Goal: Transaction & Acquisition: Book appointment/travel/reservation

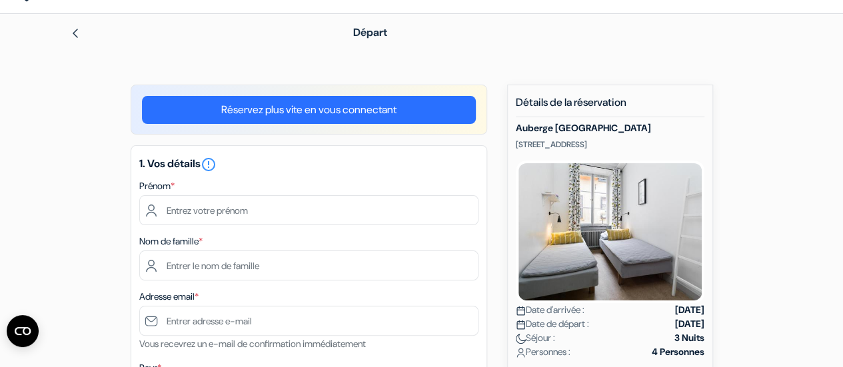
scroll to position [61, 0]
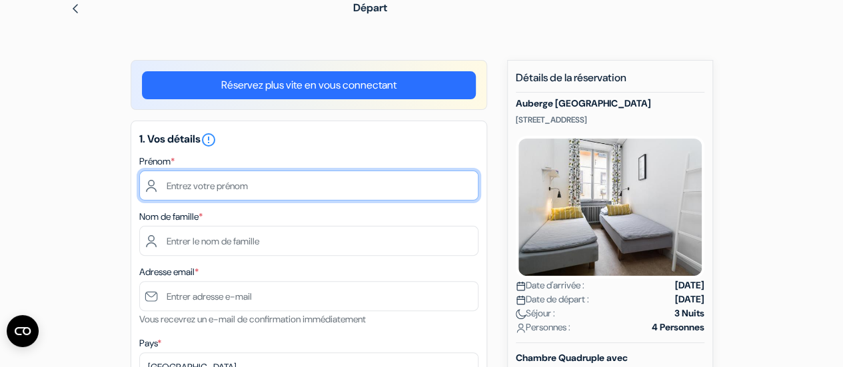
click at [365, 179] on input "text" at bounding box center [308, 186] width 339 height 30
type input "lili"
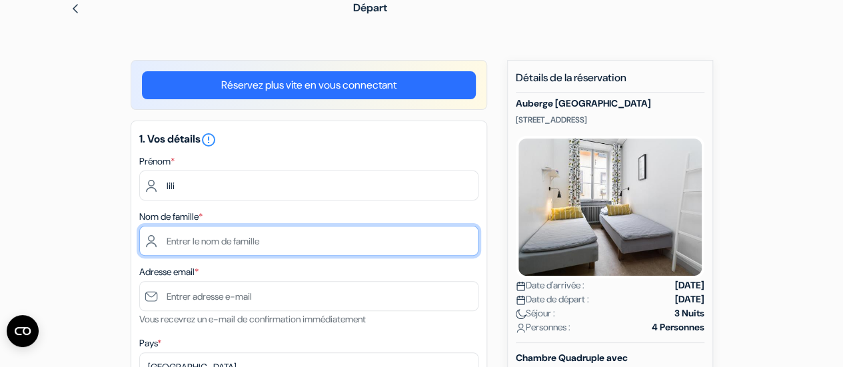
click at [353, 233] on input "text" at bounding box center [308, 241] width 339 height 30
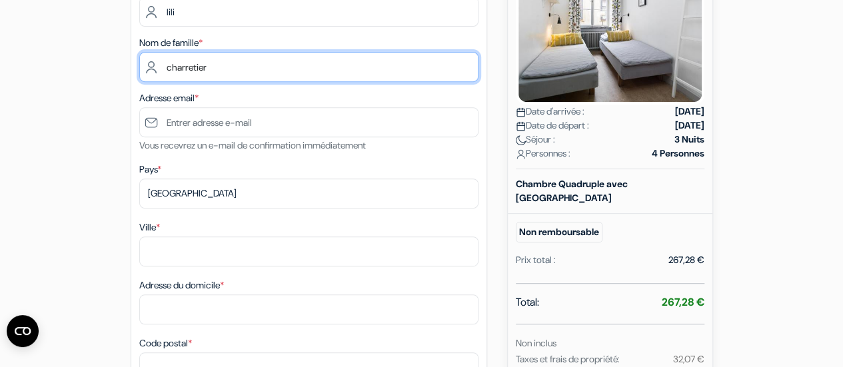
type input "charretier"
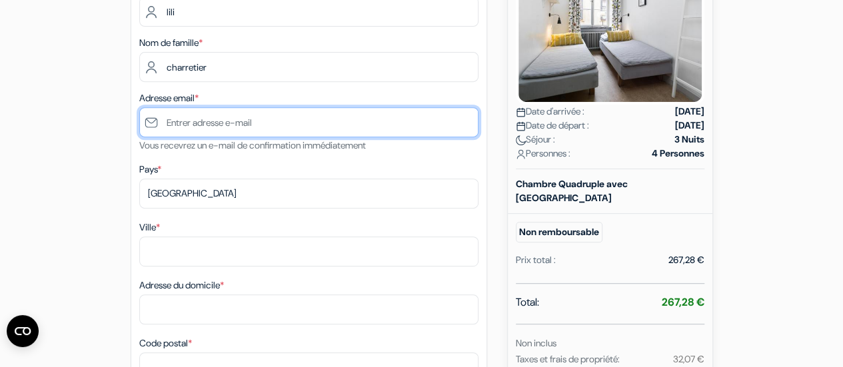
click at [254, 108] on input "text" at bounding box center [308, 122] width 339 height 30
click at [260, 127] on input "text" at bounding box center [308, 122] width 339 height 30
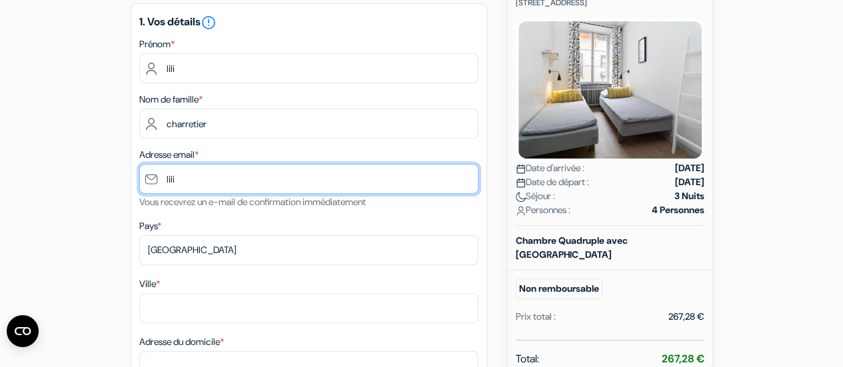
scroll to position [177, 0]
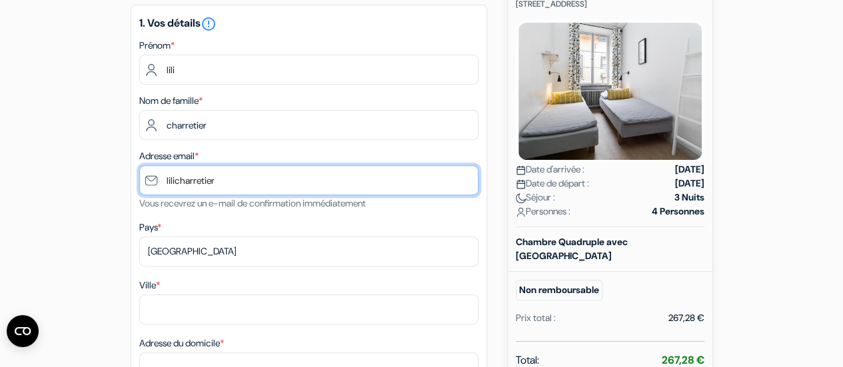
paste input "@"
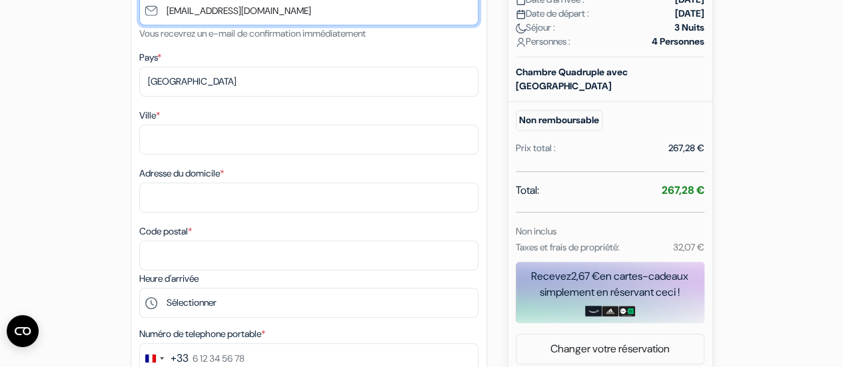
scroll to position [348, 0]
type input "[EMAIL_ADDRESS][DOMAIN_NAME]"
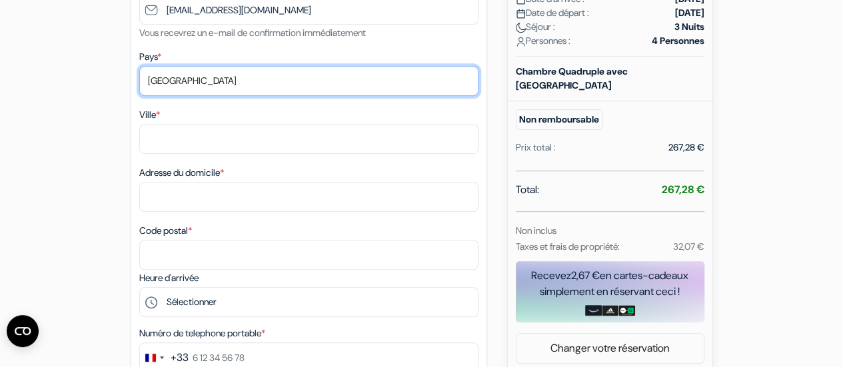
click at [257, 85] on select "Selectionner le pays Abkhazie Afghanistan Afrique du Sud Albanie Algérie Allema…" at bounding box center [308, 81] width 339 height 30
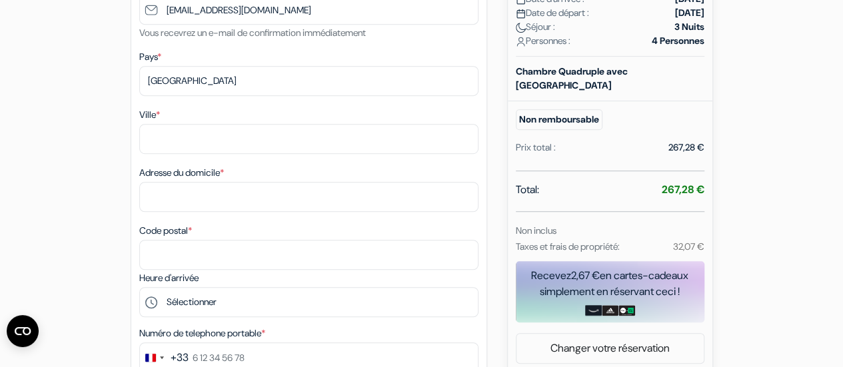
click at [77, 170] on div "add_box Auberge Castanea Old Town Kindstugatan 1, Stockholm, Suède Détails de l…" at bounding box center [422, 370] width 760 height 1195
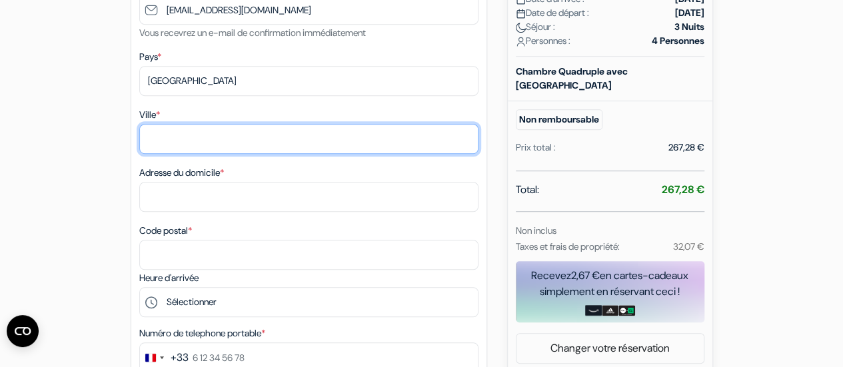
click at [175, 137] on input "Ville *" at bounding box center [308, 139] width 339 height 30
paste input "@"
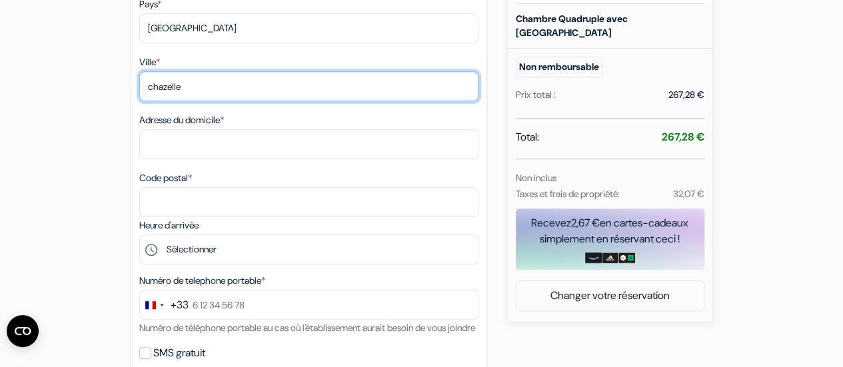
scroll to position [400, 0]
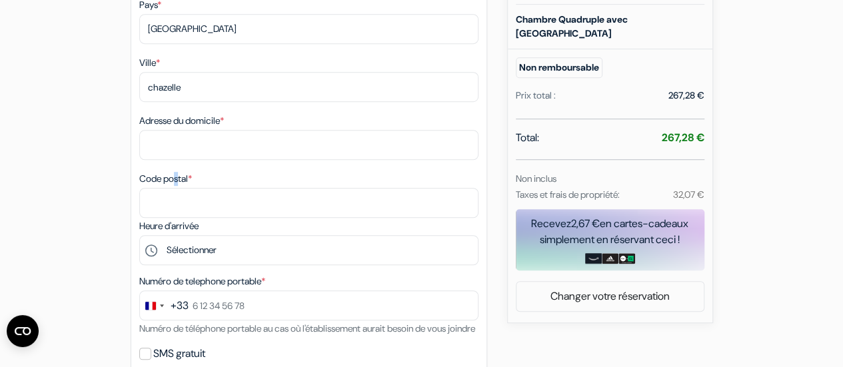
click at [180, 184] on label "Code postal *" at bounding box center [165, 179] width 53 height 14
copy label "s"
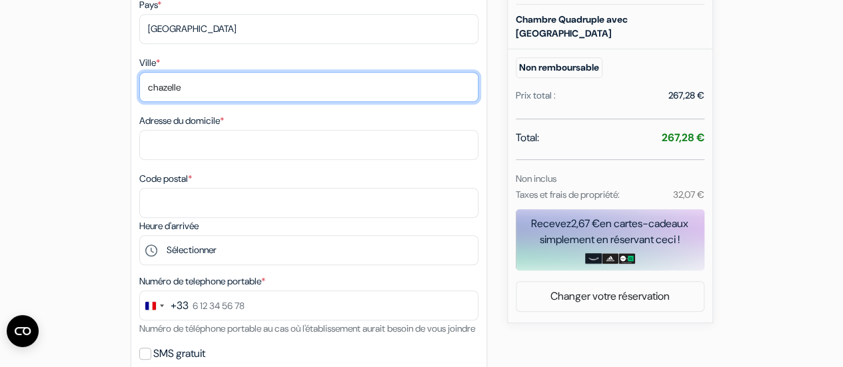
click at [195, 87] on input "chazelle" at bounding box center [308, 87] width 339 height 30
paste input "s"
type input "chazelles sur lyon"
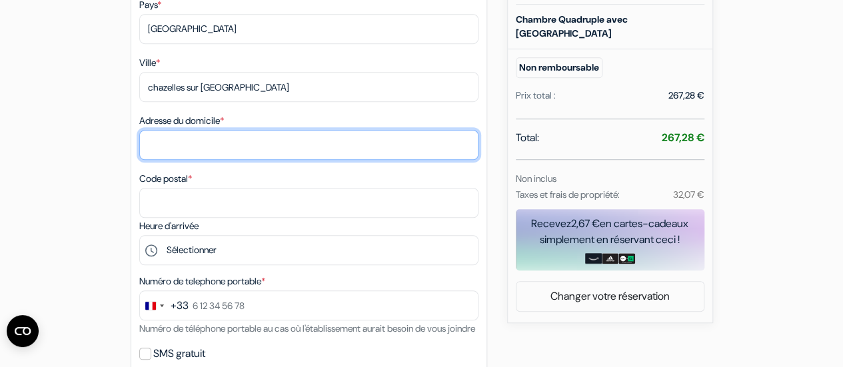
click at [172, 153] on input "Adresse du domicile *" at bounding box center [308, 145] width 339 height 30
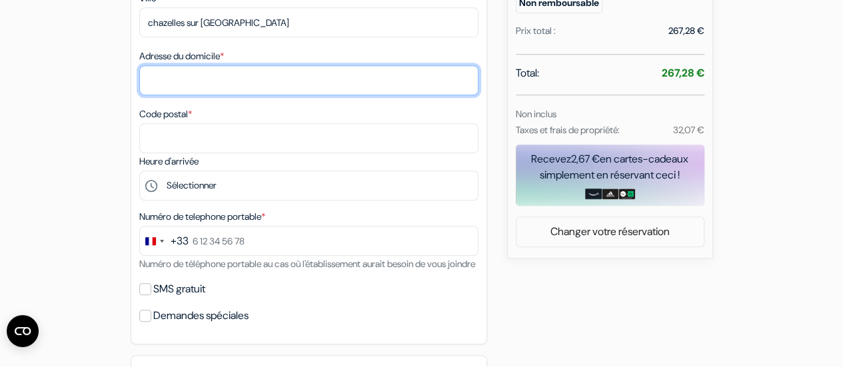
scroll to position [465, 0]
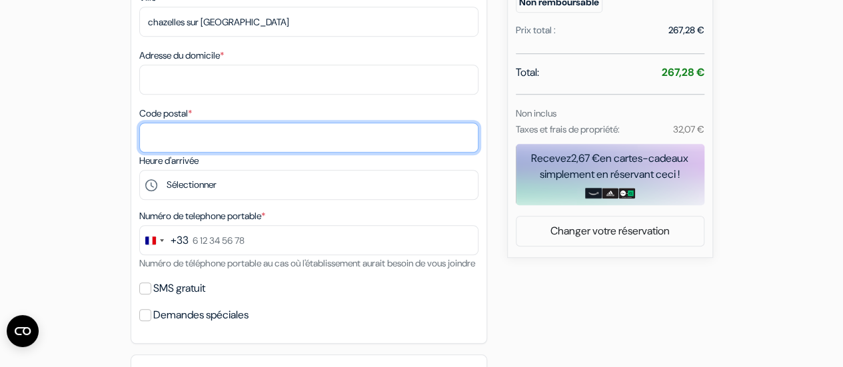
click at [172, 153] on input "Code postal *" at bounding box center [308, 138] width 339 height 30
type input "5 rue emile reymond"
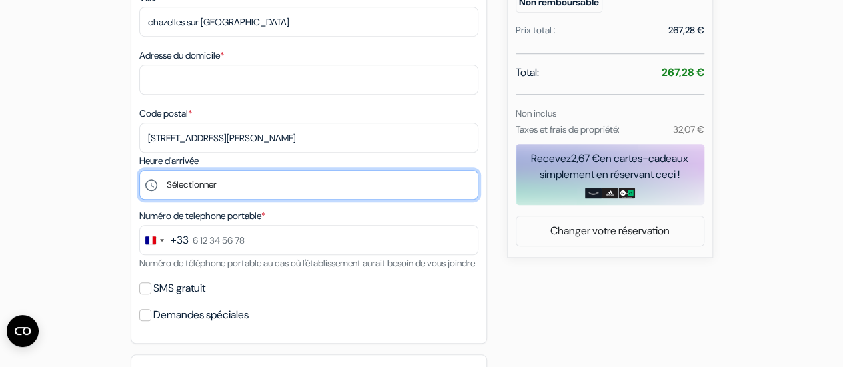
click at [223, 187] on select "Sélectionner 15:00 16:00 17:00 18:00" at bounding box center [308, 185] width 339 height 30
select select "17"
click at [139, 173] on select "Sélectionner 15:00 16:00 17:00 18:00" at bounding box center [308, 185] width 339 height 30
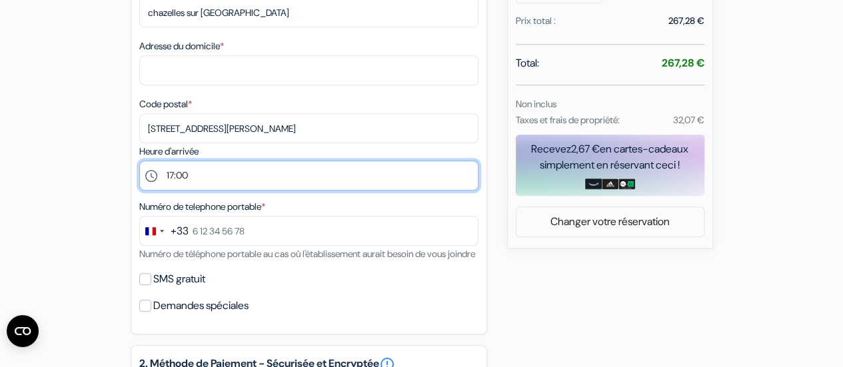
scroll to position [476, 0]
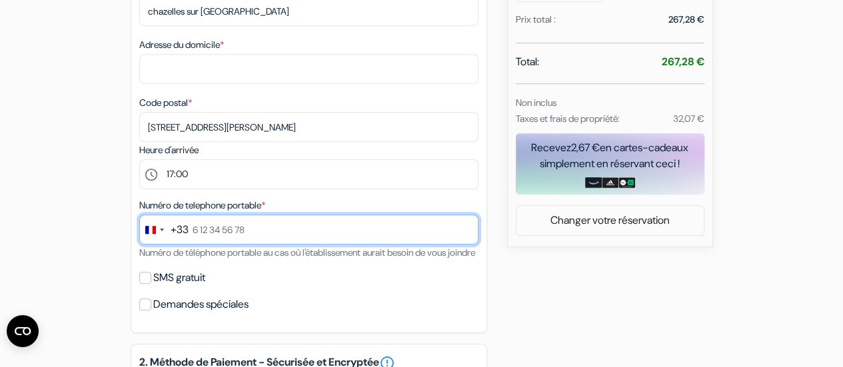
click at [222, 236] on input "text" at bounding box center [308, 230] width 339 height 30
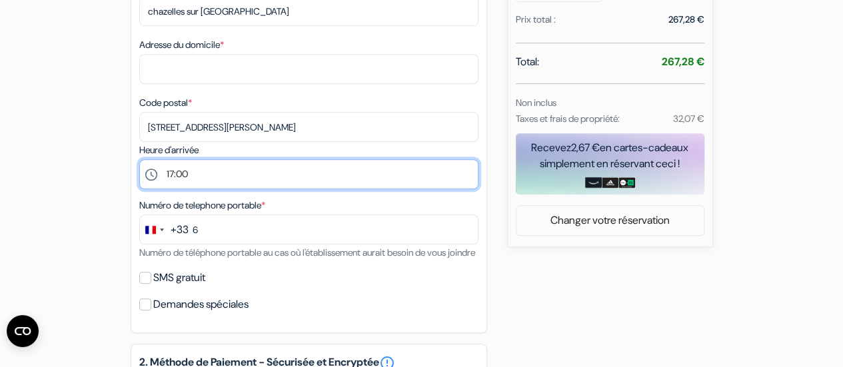
click at [196, 163] on select "Sélectionner 15:00 16:00 17:00 18:00" at bounding box center [308, 174] width 339 height 30
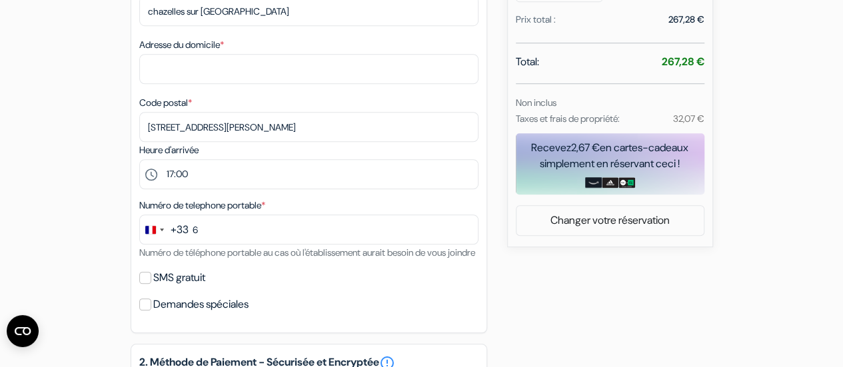
click at [54, 241] on div "add_box Auberge Castanea Old Town Kindstugatan 1, Stockholm, Suède Détails de l…" at bounding box center [422, 242] width 760 height 1195
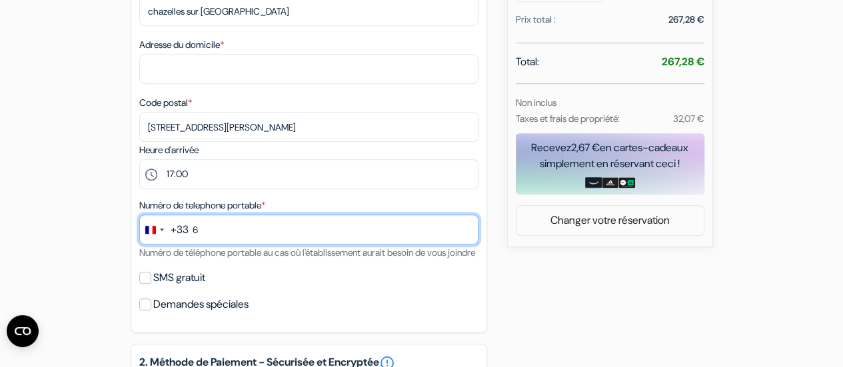
click at [243, 232] on input "6" at bounding box center [308, 230] width 339 height 30
type input "62"
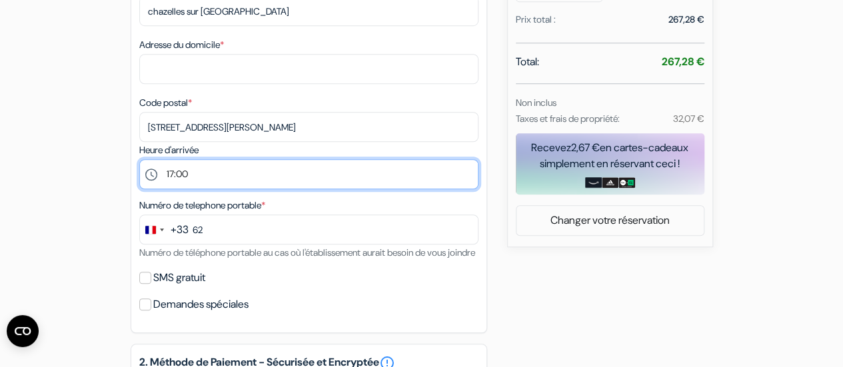
click at [217, 184] on select "Sélectionner 15:00 16:00 17:00 18:00" at bounding box center [308, 174] width 339 height 30
select select "16"
click at [139, 162] on select "Sélectionner 15:00 16:00 17:00 18:00" at bounding box center [308, 174] width 339 height 30
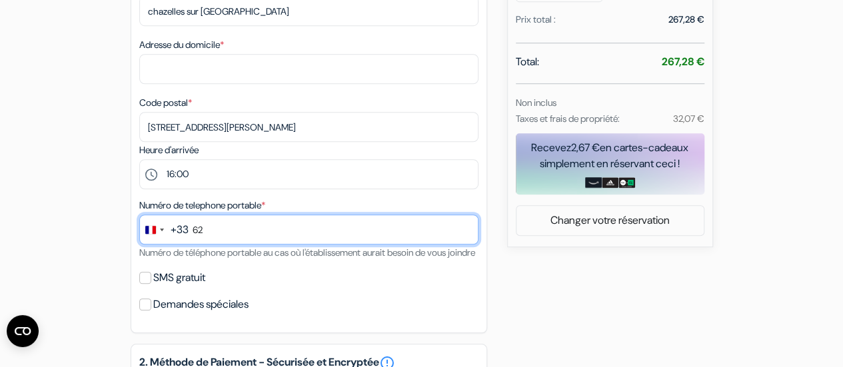
click at [219, 235] on input "62" at bounding box center [308, 230] width 339 height 30
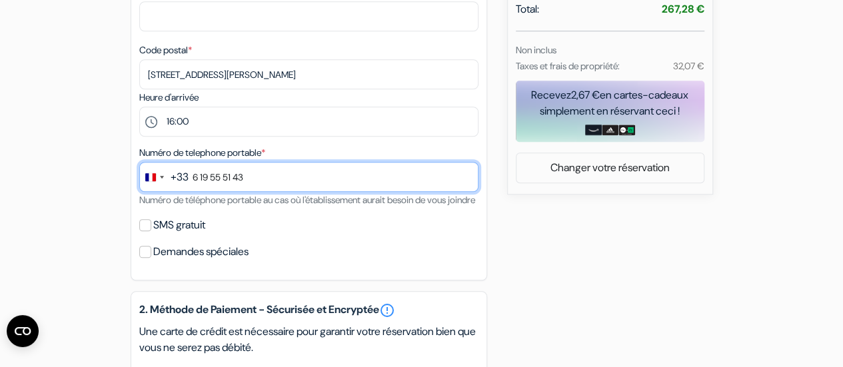
scroll to position [530, 0]
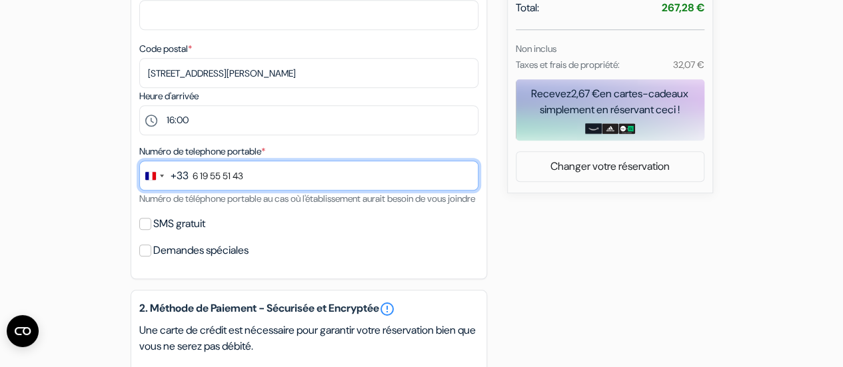
type input "6 19 55 51 43"
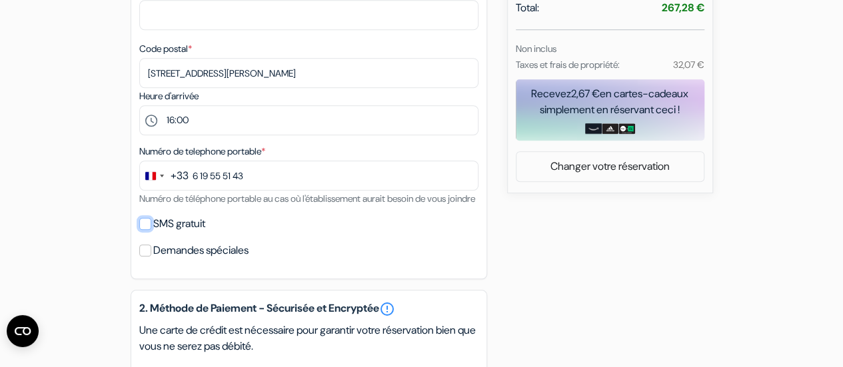
click at [143, 230] on input "SMS gratuit" at bounding box center [145, 224] width 12 height 12
checkbox input "true"
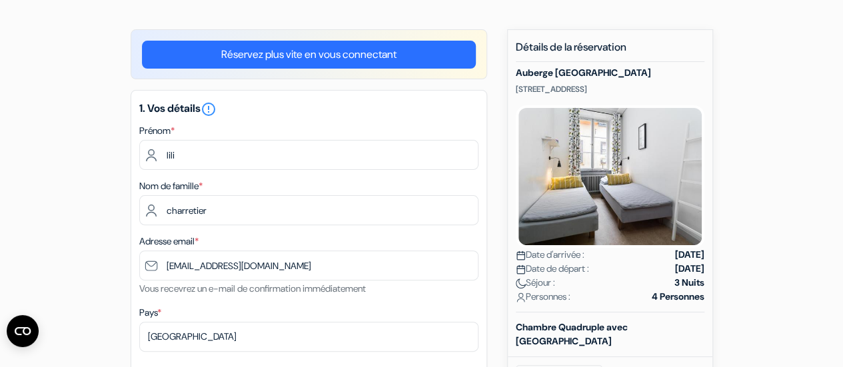
scroll to position [153, 0]
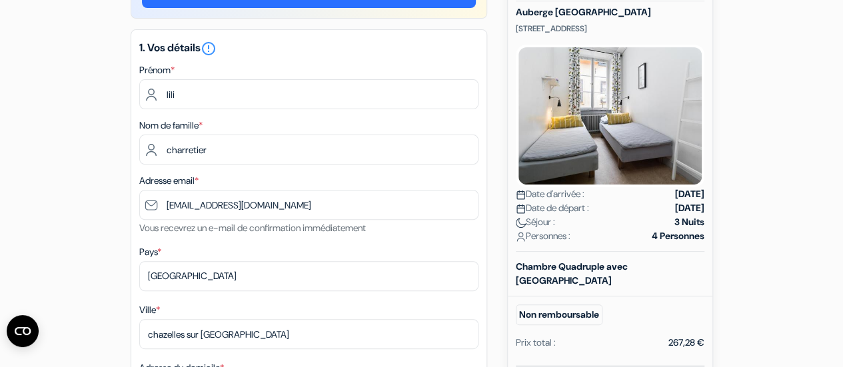
click at [555, 271] on b "Chambre Quadruple avec [GEOGRAPHIC_DATA]" at bounding box center [572, 274] width 112 height 26
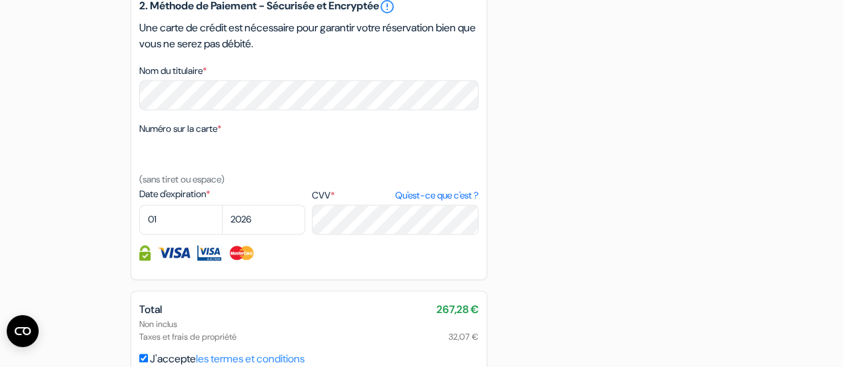
scroll to position [878, 0]
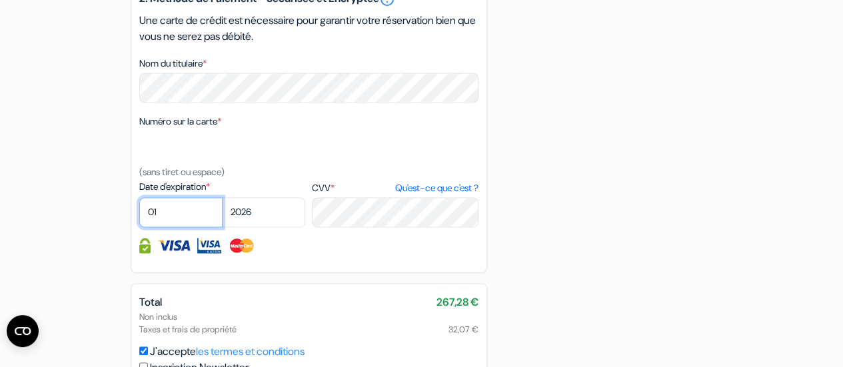
click at [179, 220] on select "01 02 03 04 05 06 07 08 09 10 11 12" at bounding box center [180, 212] width 83 height 30
select select "09"
click at [139, 217] on select "01 02 03 04 05 06 07 08 09 10 11 12" at bounding box center [180, 212] width 83 height 30
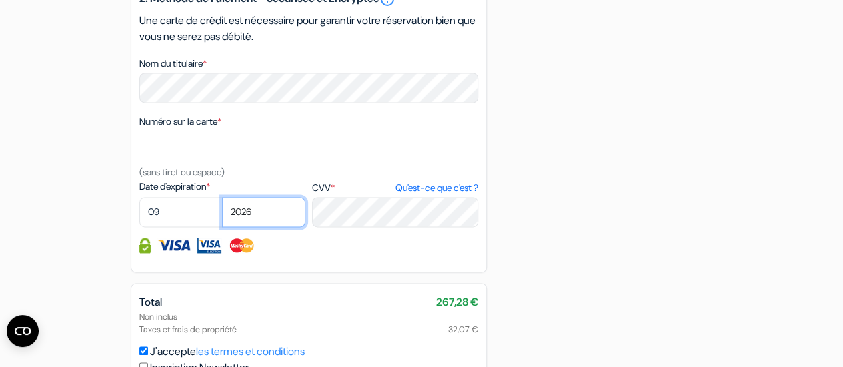
click at [257, 227] on select "2025 2026 2027 2028 2029 2030 2031 2032 2033 2034 2035 2036 2037 2038 2039 2040…" at bounding box center [263, 212] width 83 height 30
select select "2028"
click at [222, 217] on select "2025 2026 2027 2028 2029 2030 2031 2032 2033 2034 2035 2036 2037 2038 2039 2040…" at bounding box center [263, 212] width 83 height 30
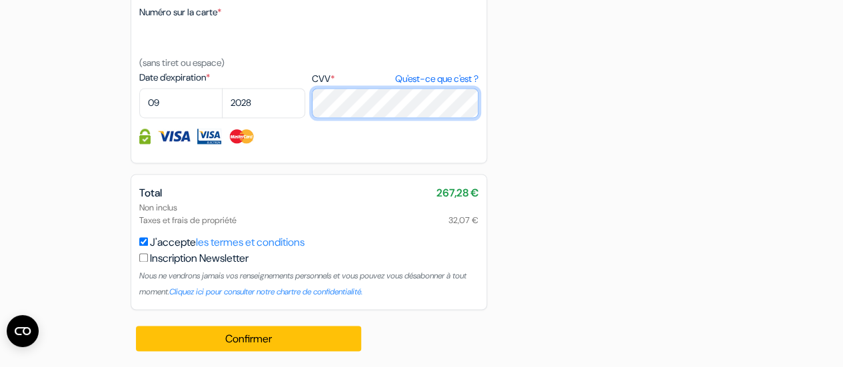
scroll to position [1004, 0]
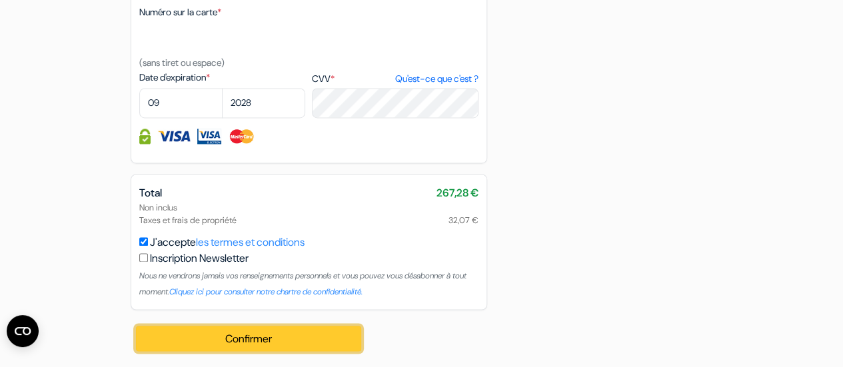
click at [181, 339] on button "Confirmer Loading..." at bounding box center [249, 338] width 226 height 25
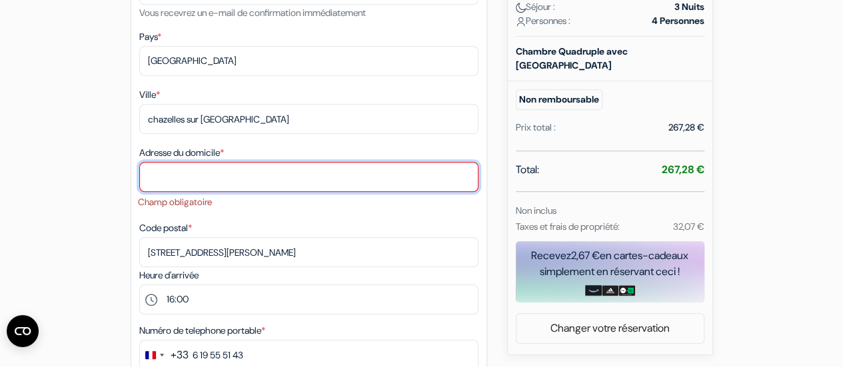
scroll to position [363, 0]
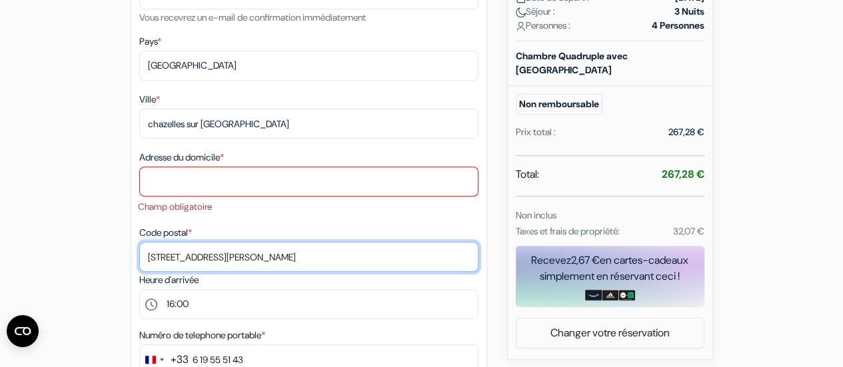
drag, startPoint x: 247, startPoint y: 258, endPoint x: 89, endPoint y: 261, distance: 158.7
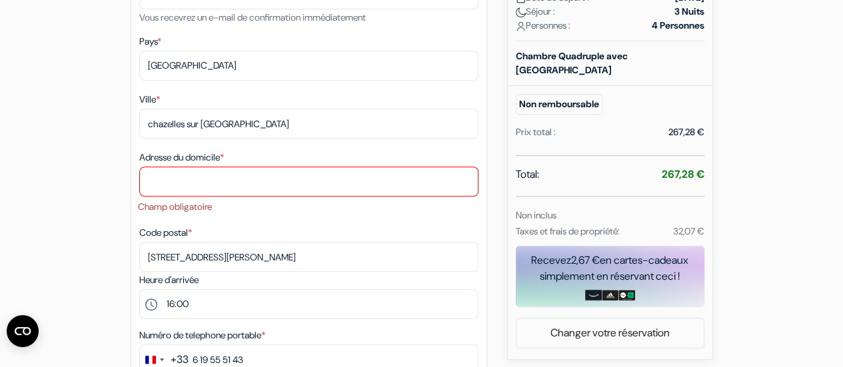
click at [215, 165] on label "Adresse du domicile *" at bounding box center [181, 158] width 85 height 14
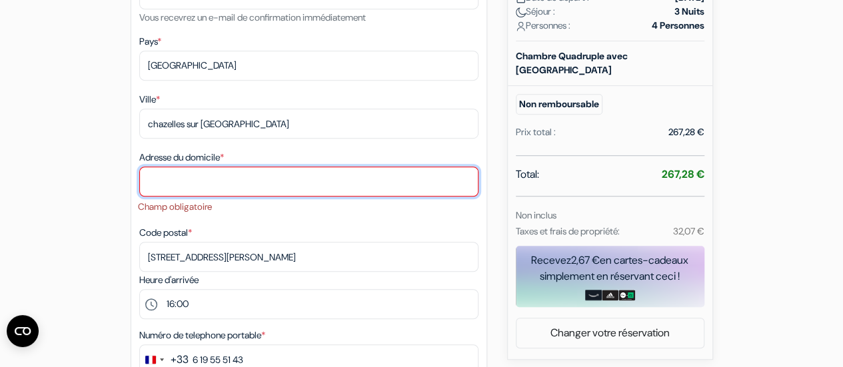
click at [215, 167] on input "Adresse du domicile *" at bounding box center [308, 182] width 339 height 30
paste input "5 rue emile reymond"
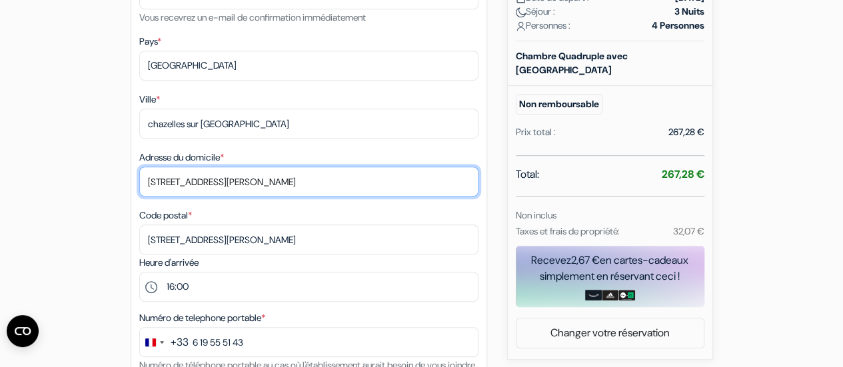
type input "5 rue emile reymond"
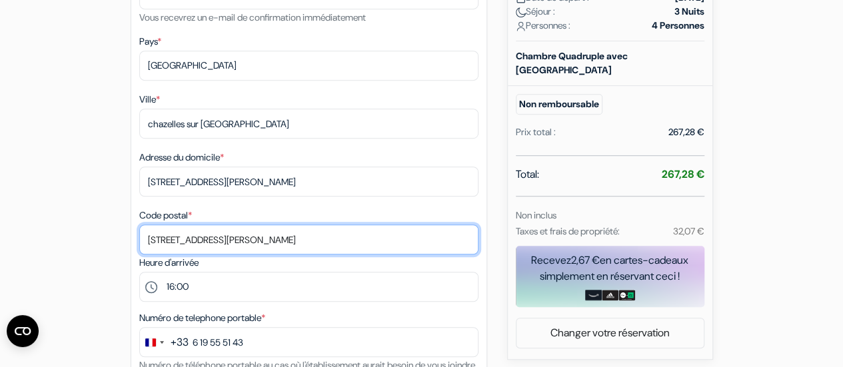
click at [166, 239] on input "5 rue emile reymond" at bounding box center [308, 240] width 339 height 30
drag, startPoint x: 248, startPoint y: 251, endPoint x: 77, endPoint y: 237, distance: 171.2
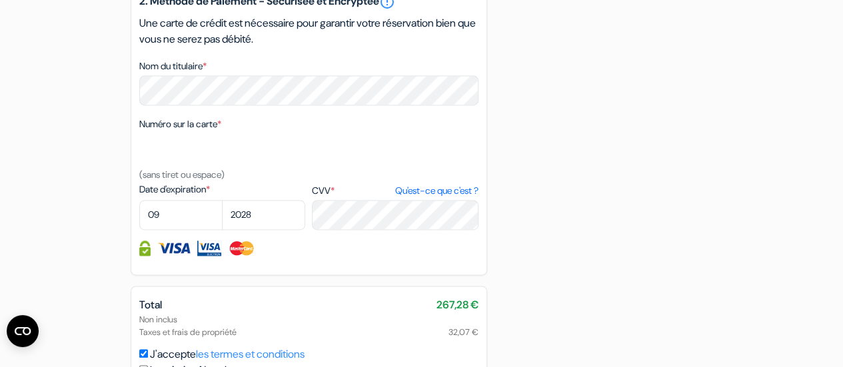
scroll to position [1007, 0]
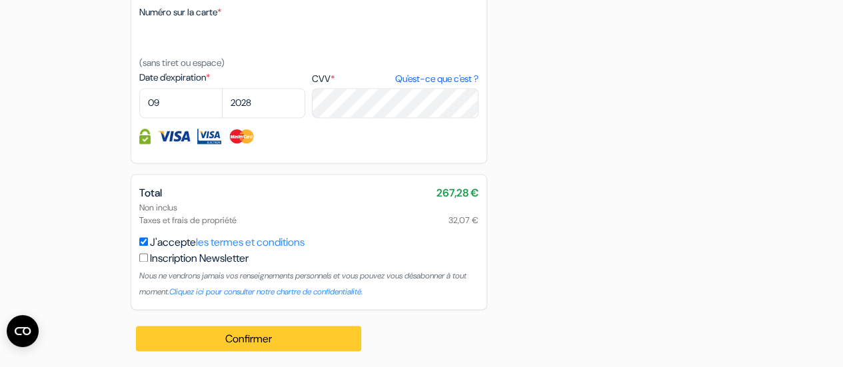
type input "42140"
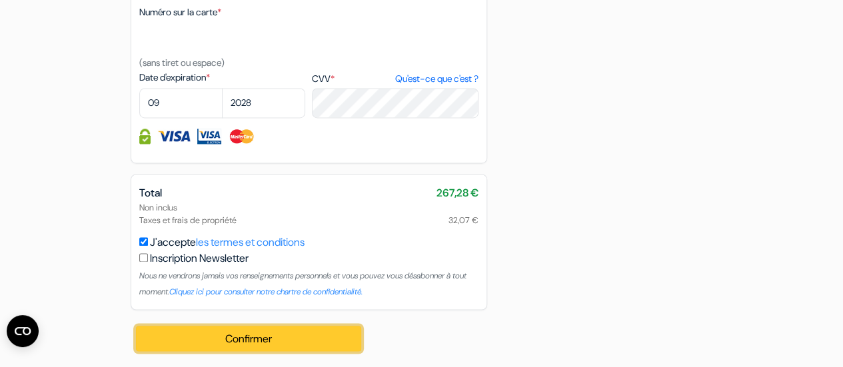
click at [187, 339] on button "Confirmer Loading..." at bounding box center [249, 338] width 226 height 25
